Goal: Obtain resource: Download file/media

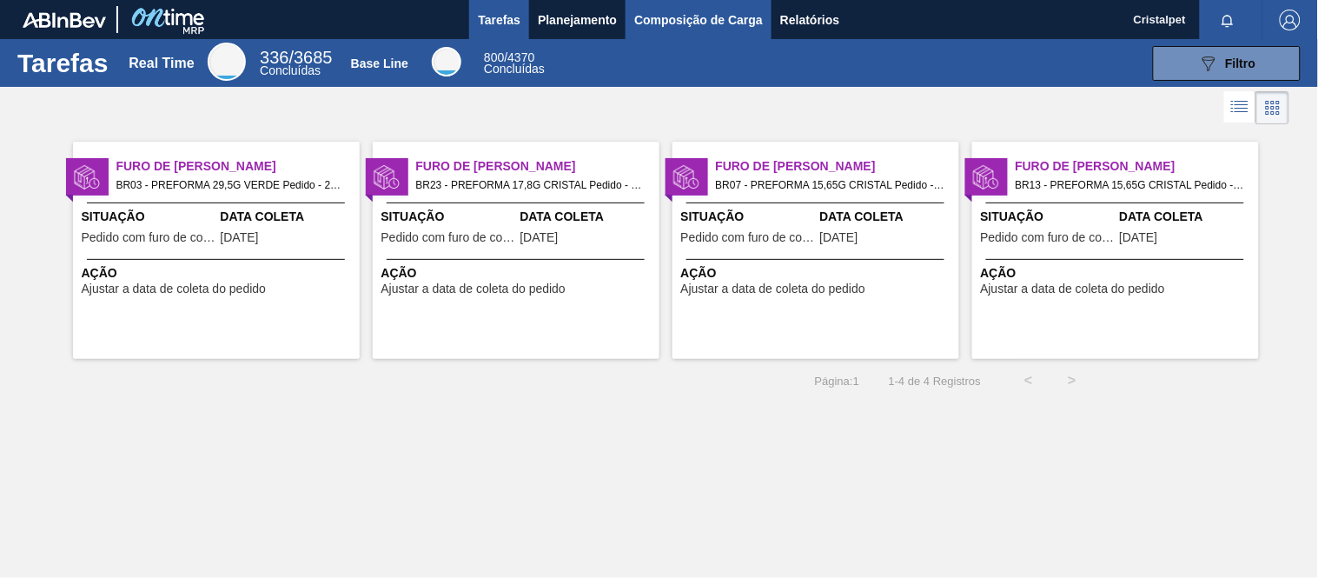
click at [704, 18] on span "Composição de Carga" at bounding box center [698, 20] width 129 height 21
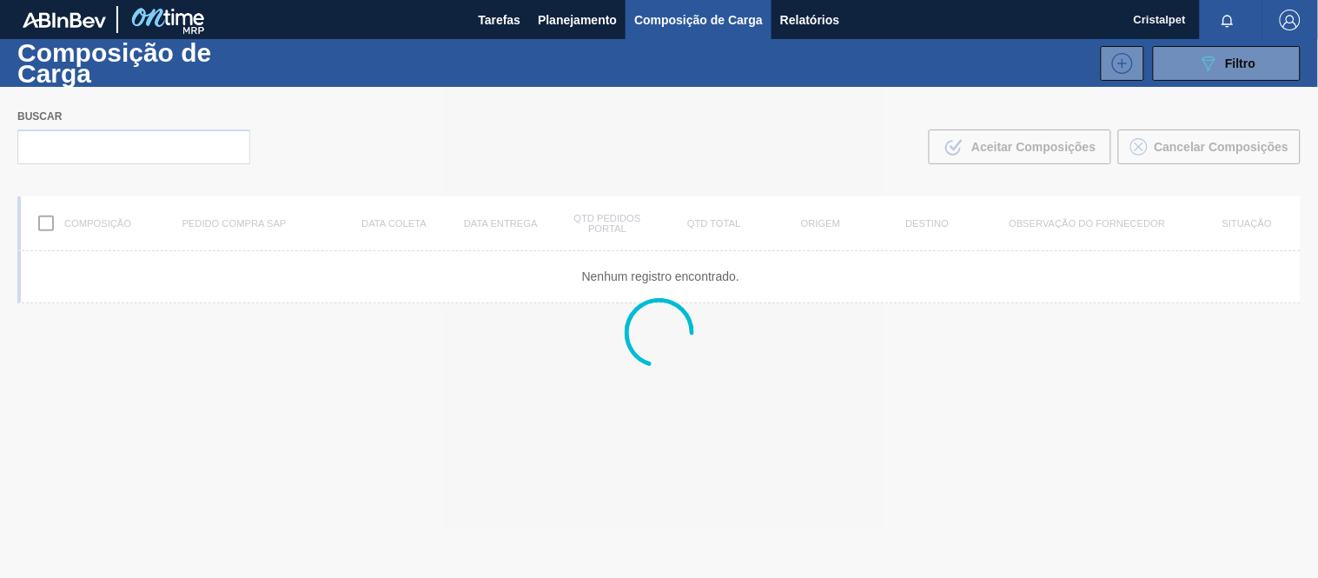
click at [110, 145] on div at bounding box center [659, 332] width 1318 height 491
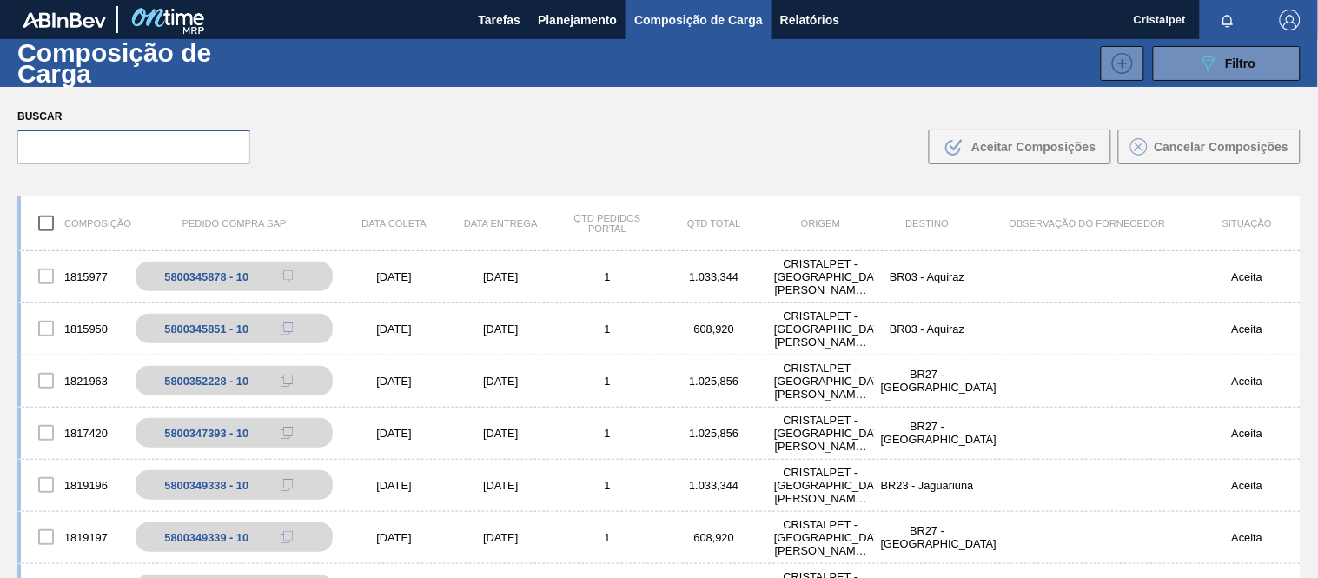
click at [98, 158] on input "text" at bounding box center [133, 146] width 233 height 35
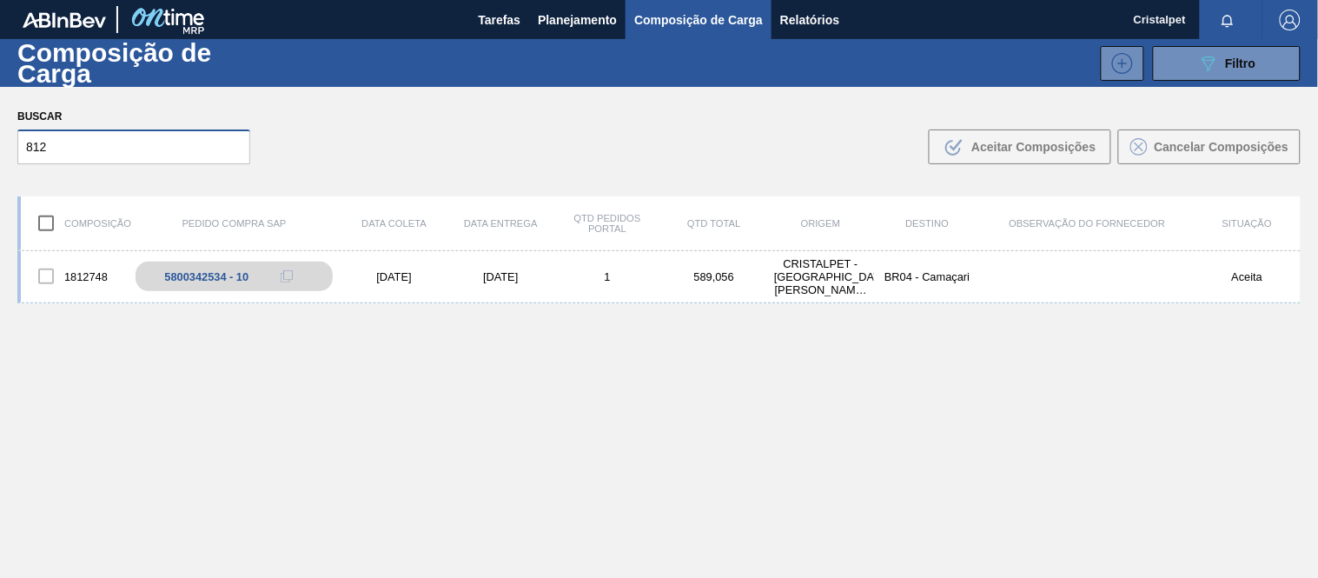
drag, startPoint x: 78, startPoint y: 150, endPoint x: 7, endPoint y: 155, distance: 71.4
click at [7, 155] on div "Buscar 812 .b{fill:var(--color-action-default)} Aceitar Composições Cancelar Co…" at bounding box center [659, 134] width 1318 height 95
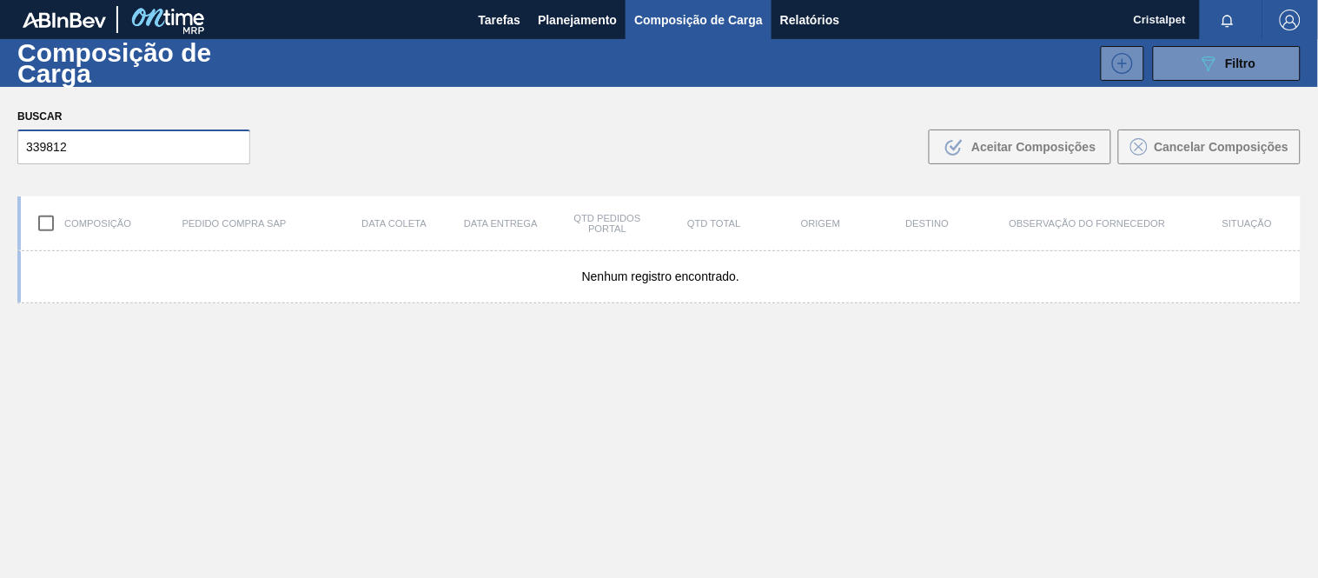
type input "339812"
click at [600, 375] on div "Nenhum registro encontrado." at bounding box center [658, 455] width 1283 height 408
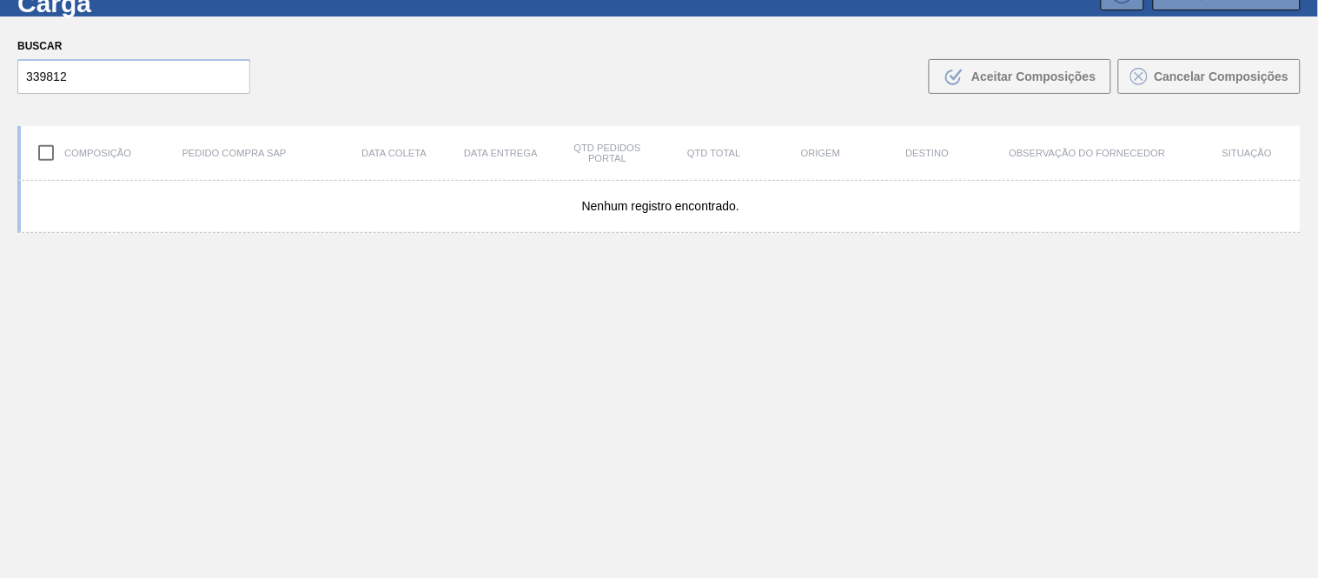
scroll to position [125, 0]
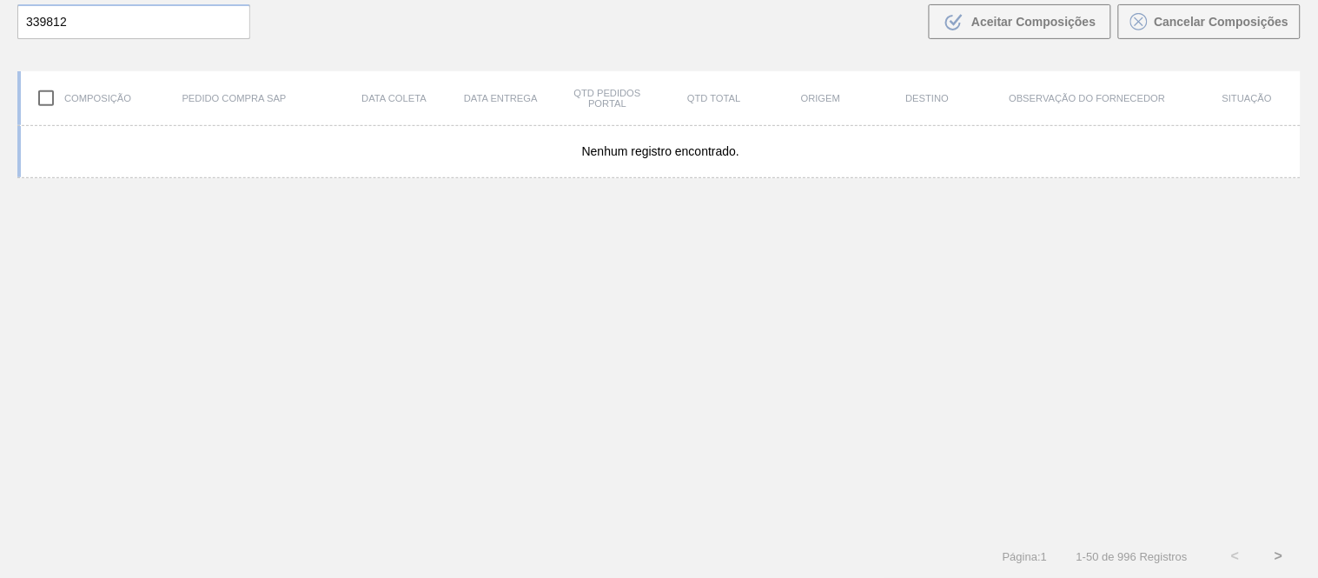
click at [1266, 559] on button ">" at bounding box center [1278, 555] width 43 height 43
click at [1281, 556] on button ">" at bounding box center [1278, 555] width 43 height 43
click at [1233, 562] on button "<" at bounding box center [1234, 555] width 43 height 43
click at [1235, 559] on button "<" at bounding box center [1234, 555] width 43 height 43
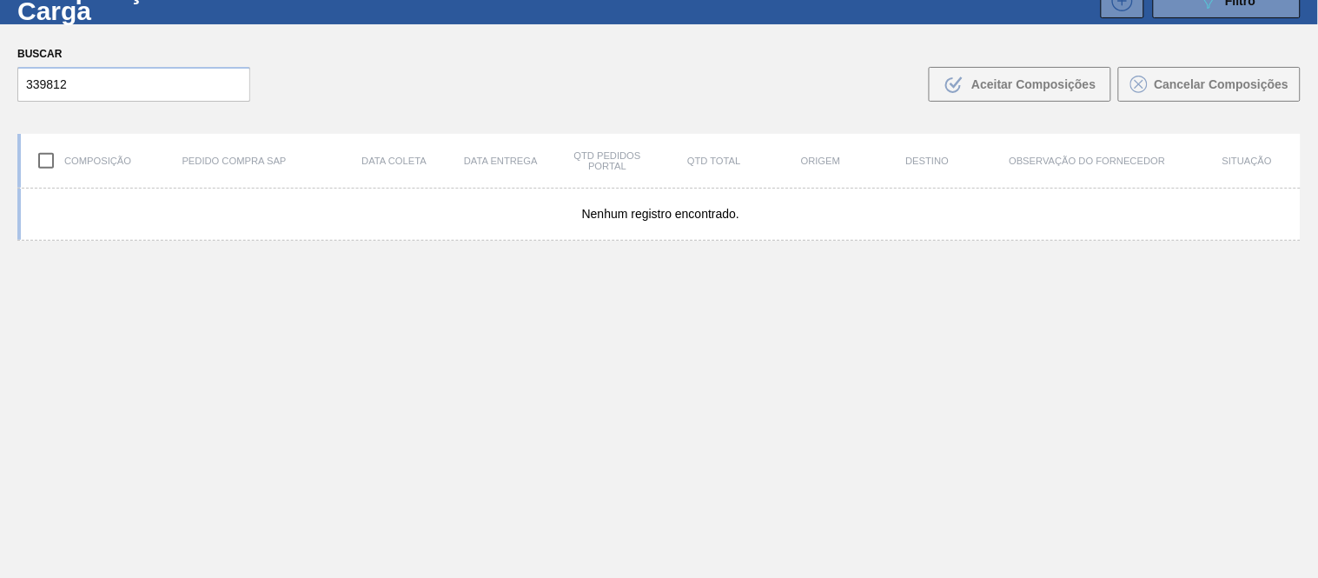
scroll to position [0, 0]
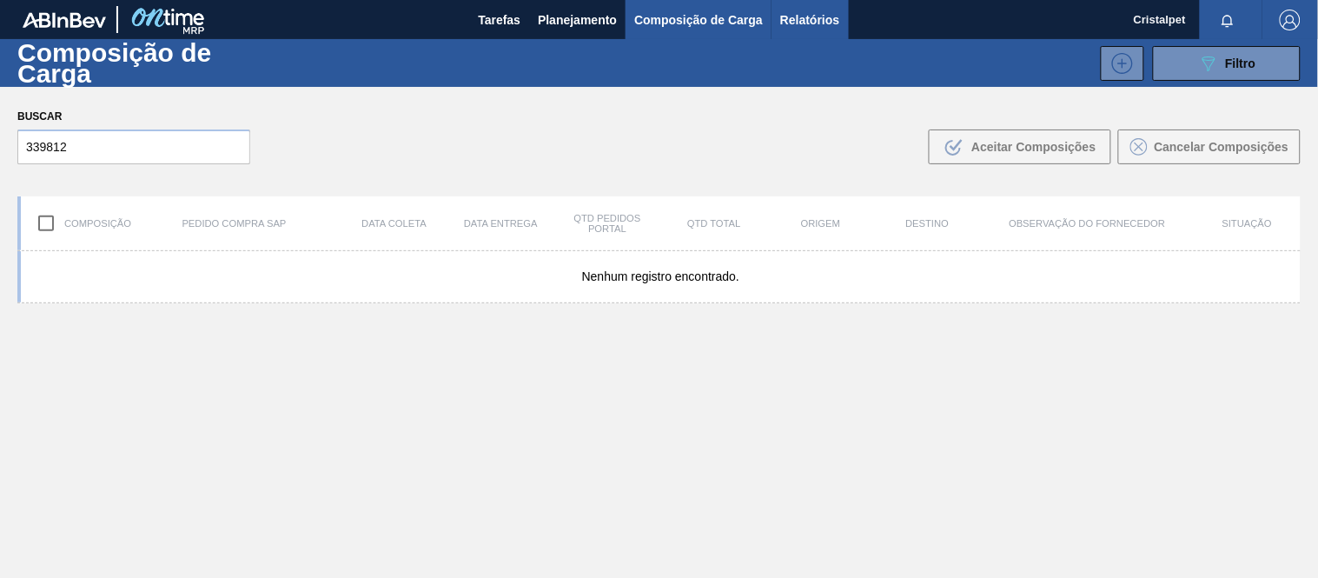
click at [814, 23] on span "Relatórios" at bounding box center [809, 20] width 59 height 21
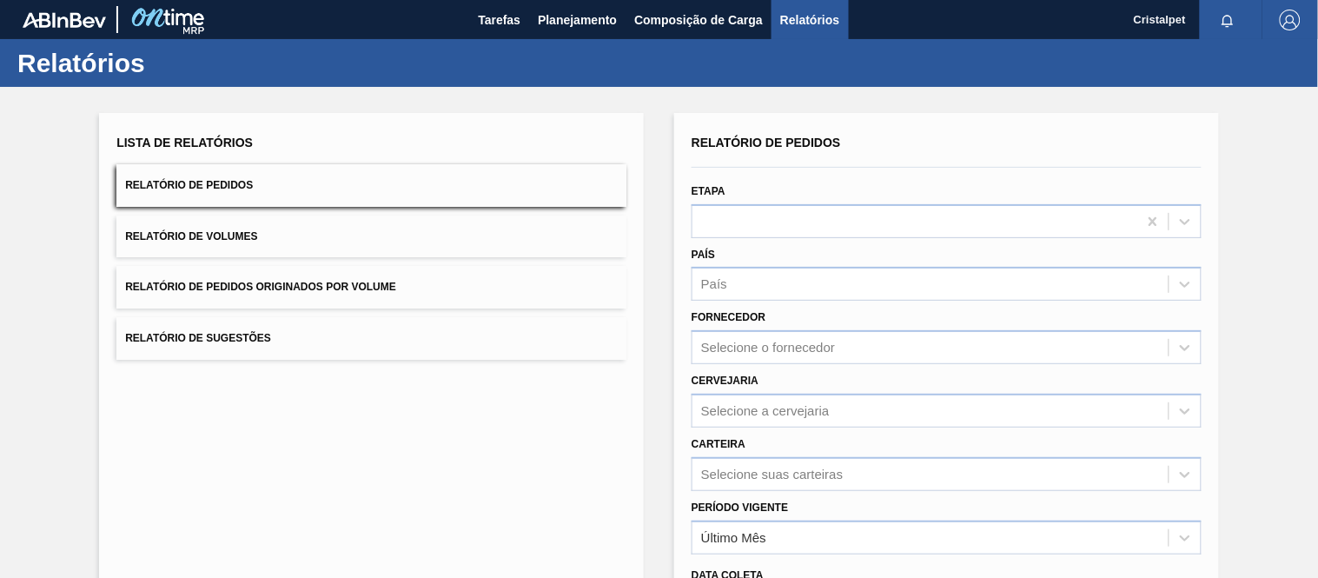
scroll to position [221, 0]
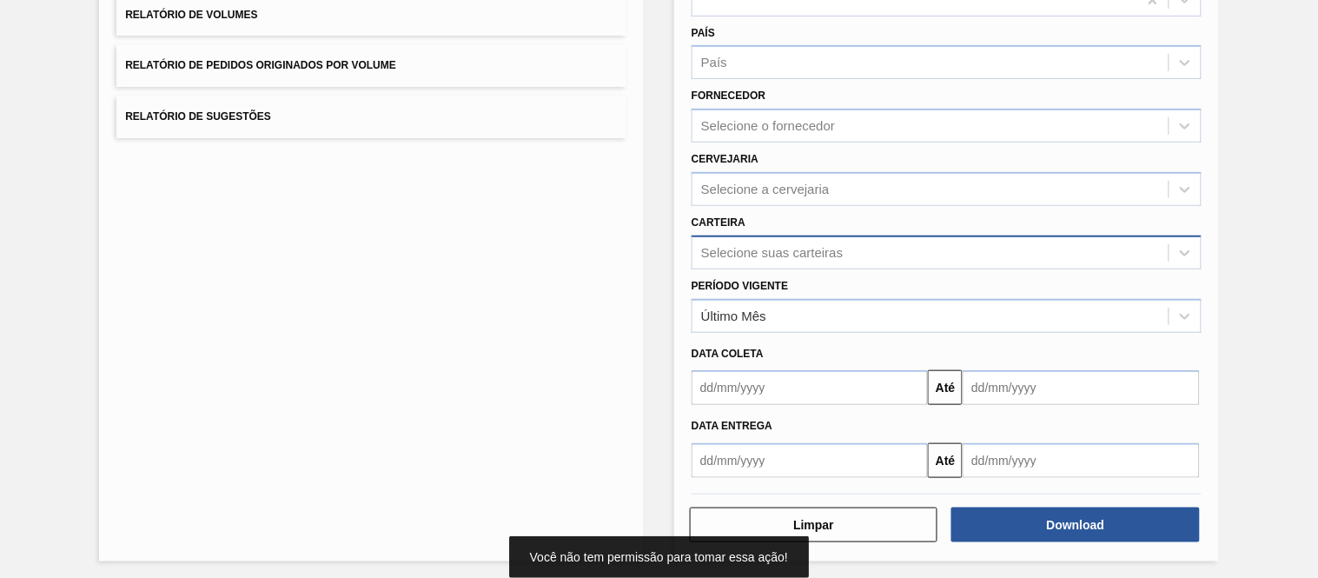
click at [731, 245] on div "Selecione suas carteiras" at bounding box center [772, 252] width 142 height 15
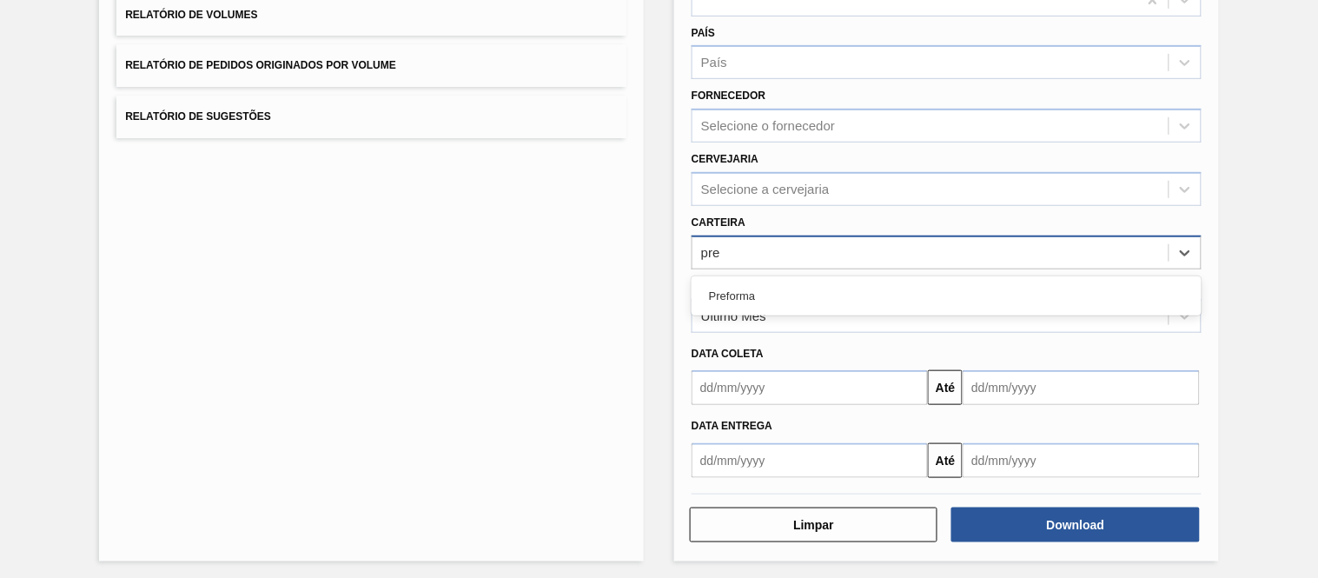
type input "pref"
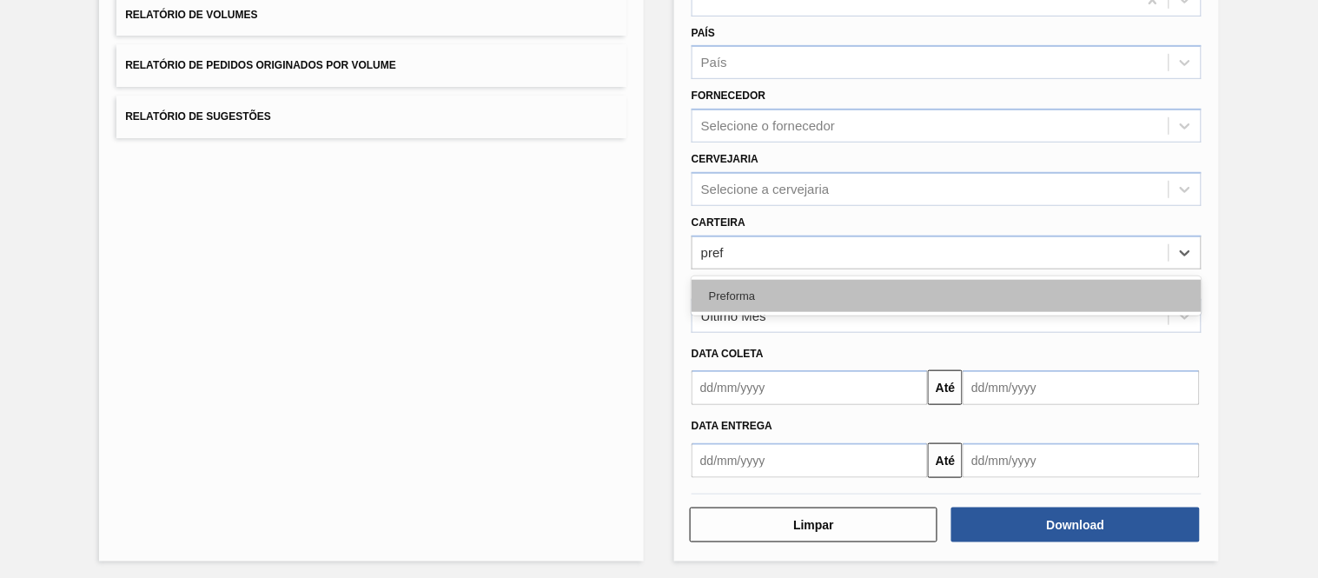
click at [737, 296] on div "Preforma" at bounding box center [946, 296] width 510 height 32
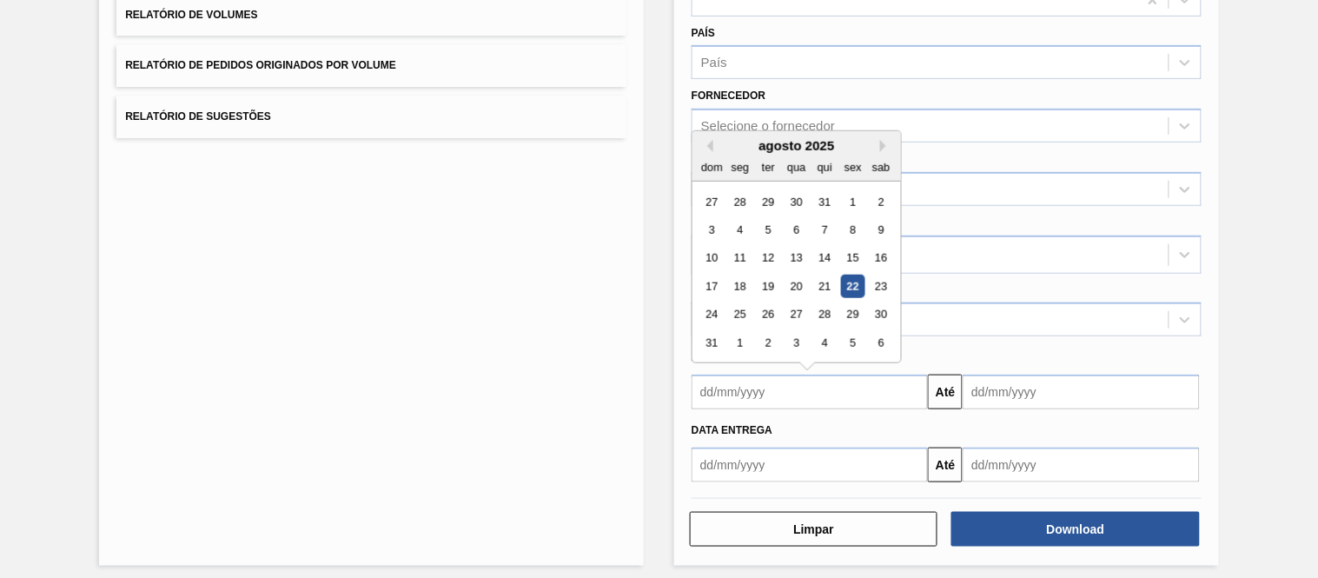
click at [728, 392] on input "text" at bounding box center [809, 391] width 236 height 35
click at [852, 200] on div "1" at bounding box center [852, 201] width 23 height 23
type input "[DATE]"
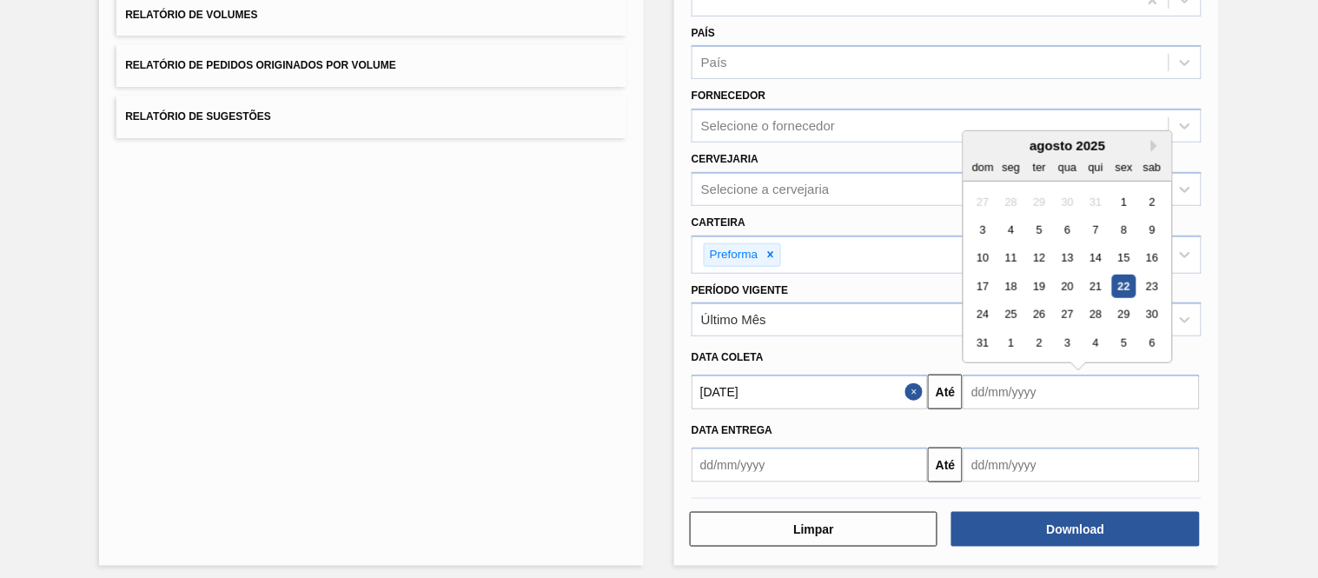
click at [1027, 393] on input "text" at bounding box center [1080, 391] width 236 height 35
click at [1153, 340] on div "6" at bounding box center [1151, 342] width 23 height 23
type input "[DATE]"
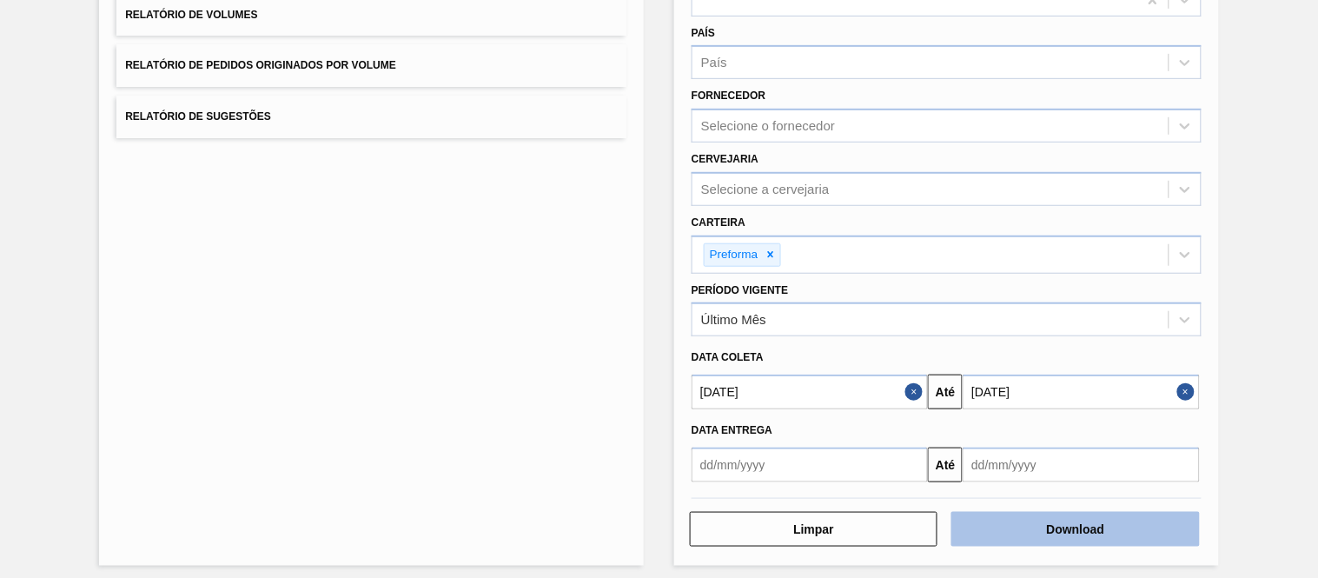
click at [1090, 531] on button "Download" at bounding box center [1075, 529] width 248 height 35
drag, startPoint x: 1081, startPoint y: 518, endPoint x: 1074, endPoint y: 499, distance: 20.3
click at [1074, 499] on div "Limpar Download" at bounding box center [946, 517] width 524 height 62
